Goal: Transaction & Acquisition: Purchase product/service

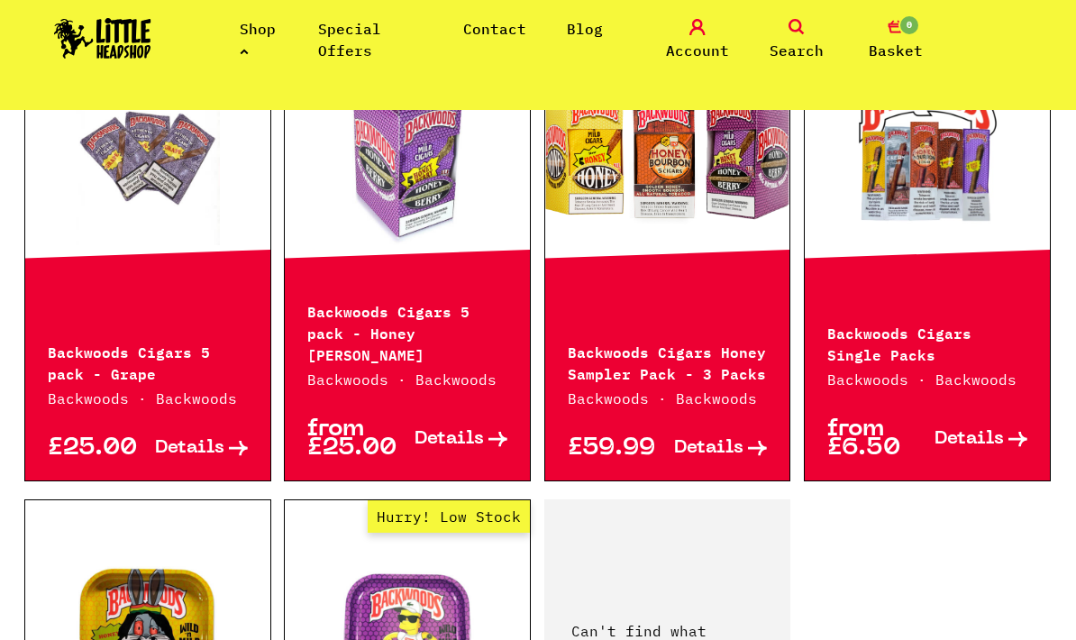
scroll to position [1850, 0]
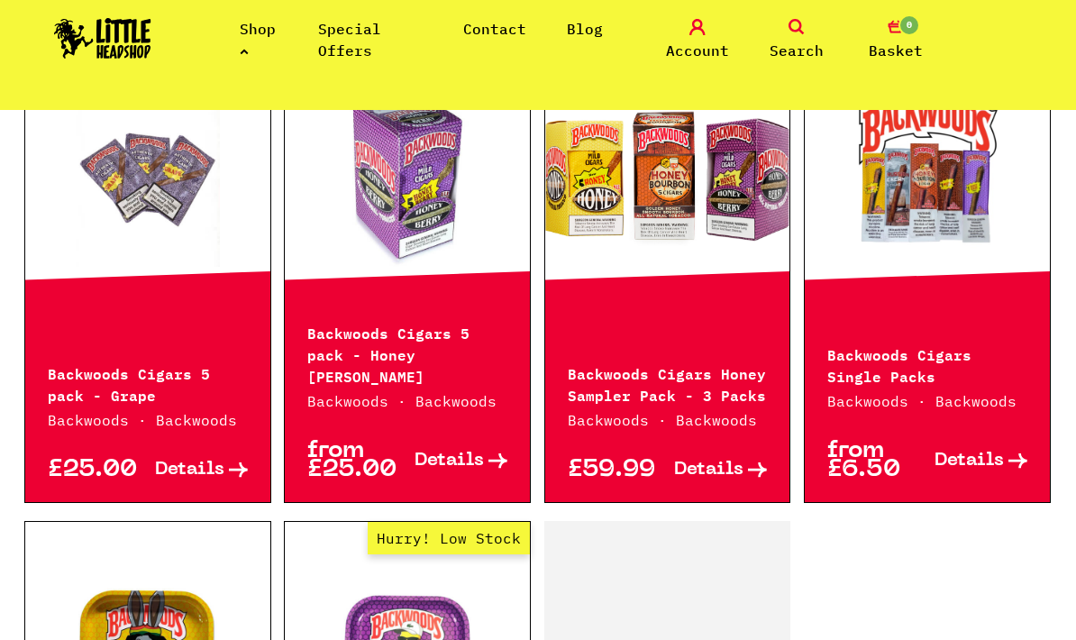
click at [468, 204] on link "Out of Stock Hurry! Low Stock Sorry! Out of Stock!" at bounding box center [407, 176] width 245 height 180
click at [182, 186] on link "Out of Stock Hurry! Low Stock Sorry! Out of Stock!" at bounding box center [147, 176] width 245 height 180
click at [751, 185] on link "Out of Stock Hurry! Low Stock Sorry! Out of Stock!" at bounding box center [667, 176] width 245 height 180
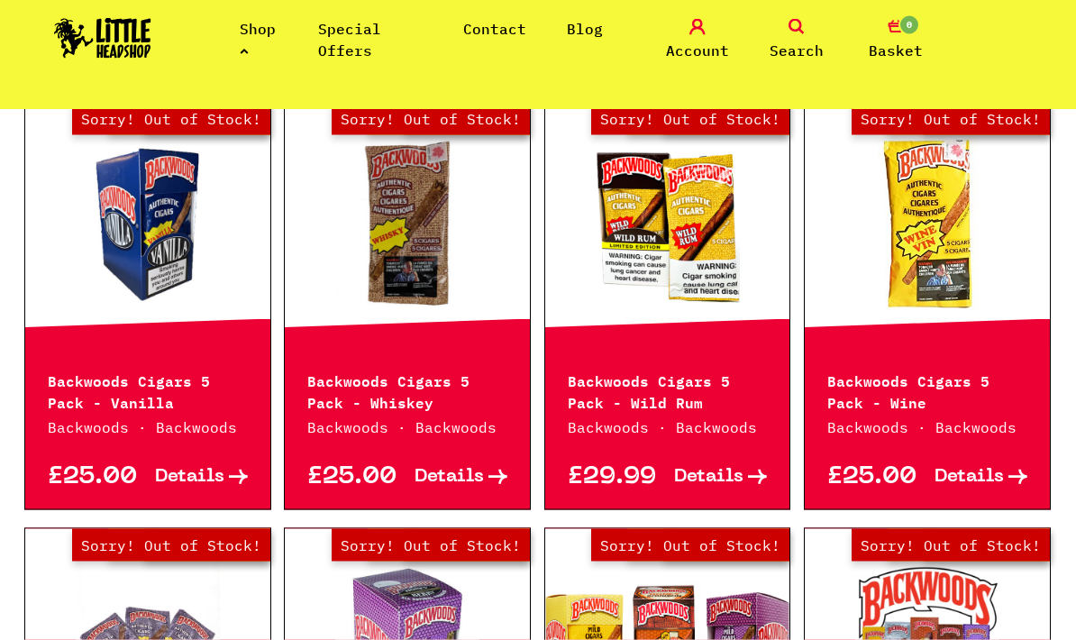
scroll to position [1230, 0]
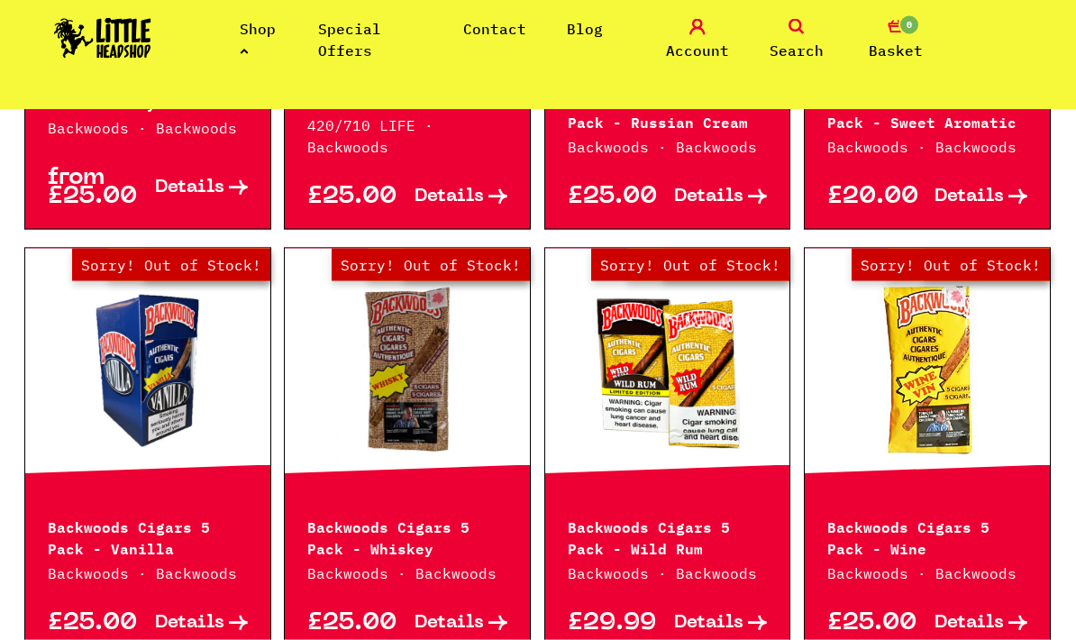
click at [434, 346] on link "Out of Stock Hurry! Low Stock Sorry! Out of Stock!" at bounding box center [407, 370] width 245 height 180
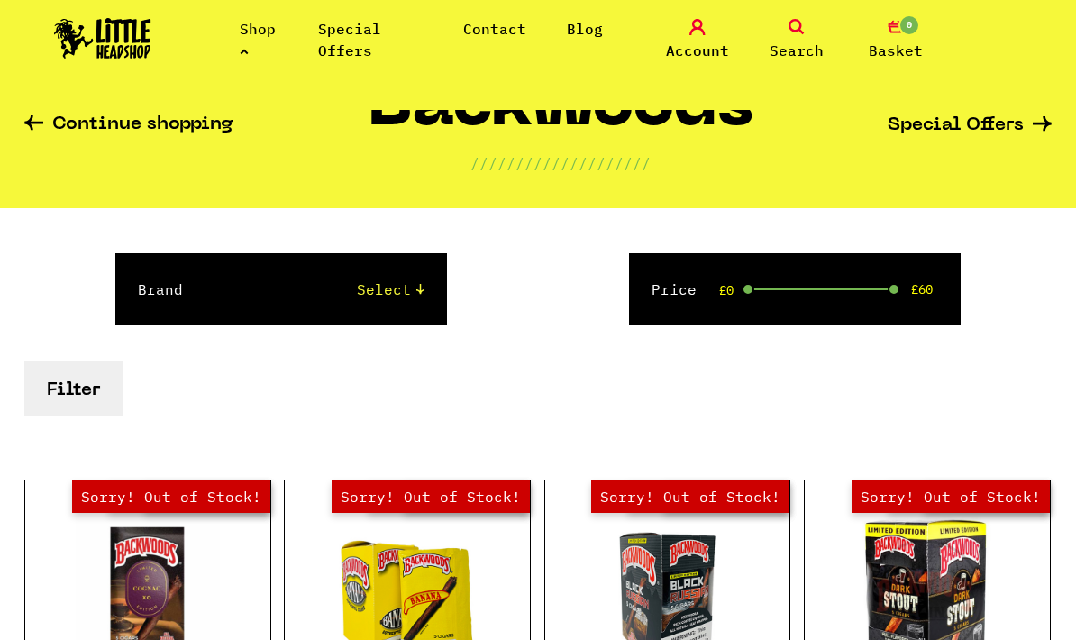
scroll to position [77, 0]
